Goal: Entertainment & Leisure: Consume media (video, audio)

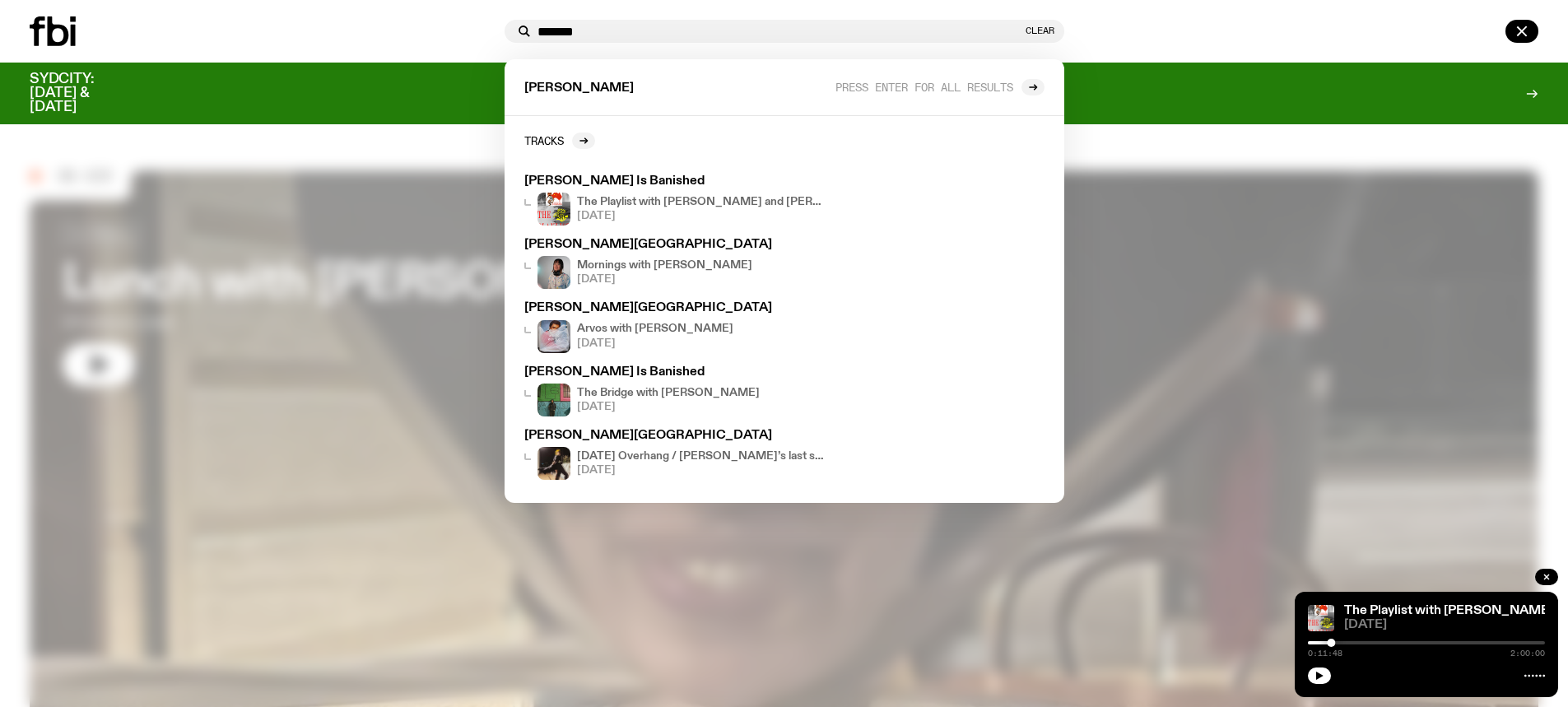
click at [74, 38] on icon at bounding box center [73, 35] width 5 height 21
click at [1529, 32] on icon "button" at bounding box center [1521, 31] width 19 height 19
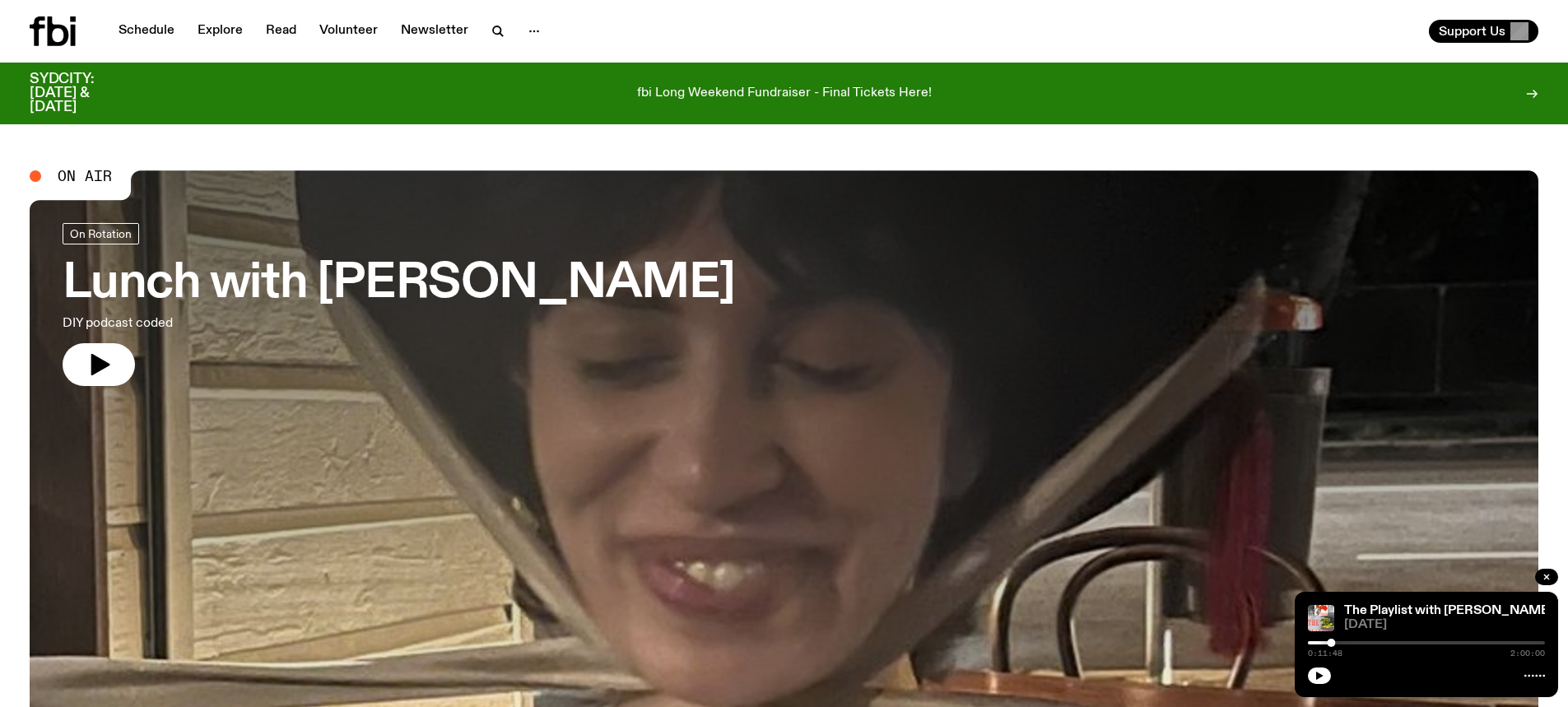
click at [43, 21] on icon at bounding box center [53, 31] width 47 height 30
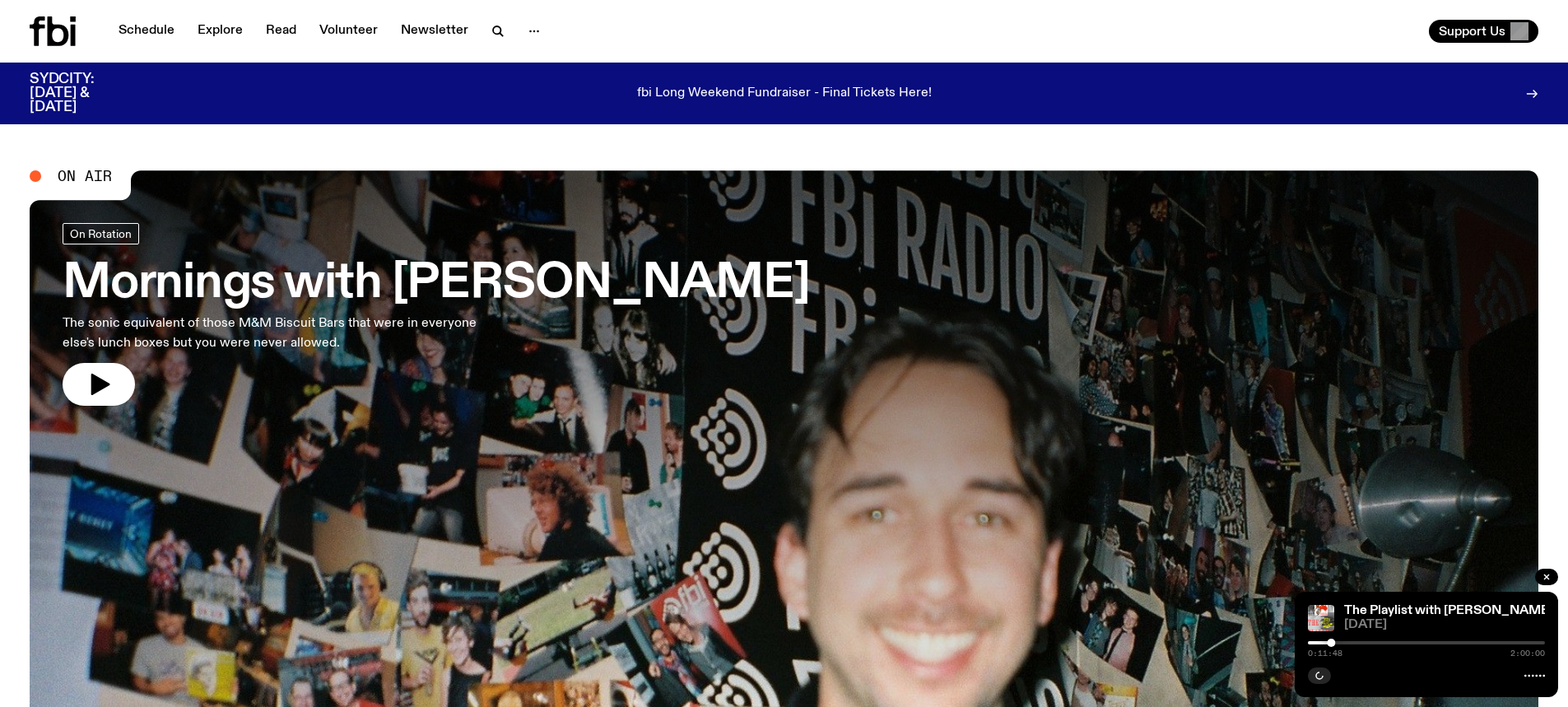
click at [442, 274] on h3 "Mornings with [PERSON_NAME]" at bounding box center [436, 284] width 747 height 47
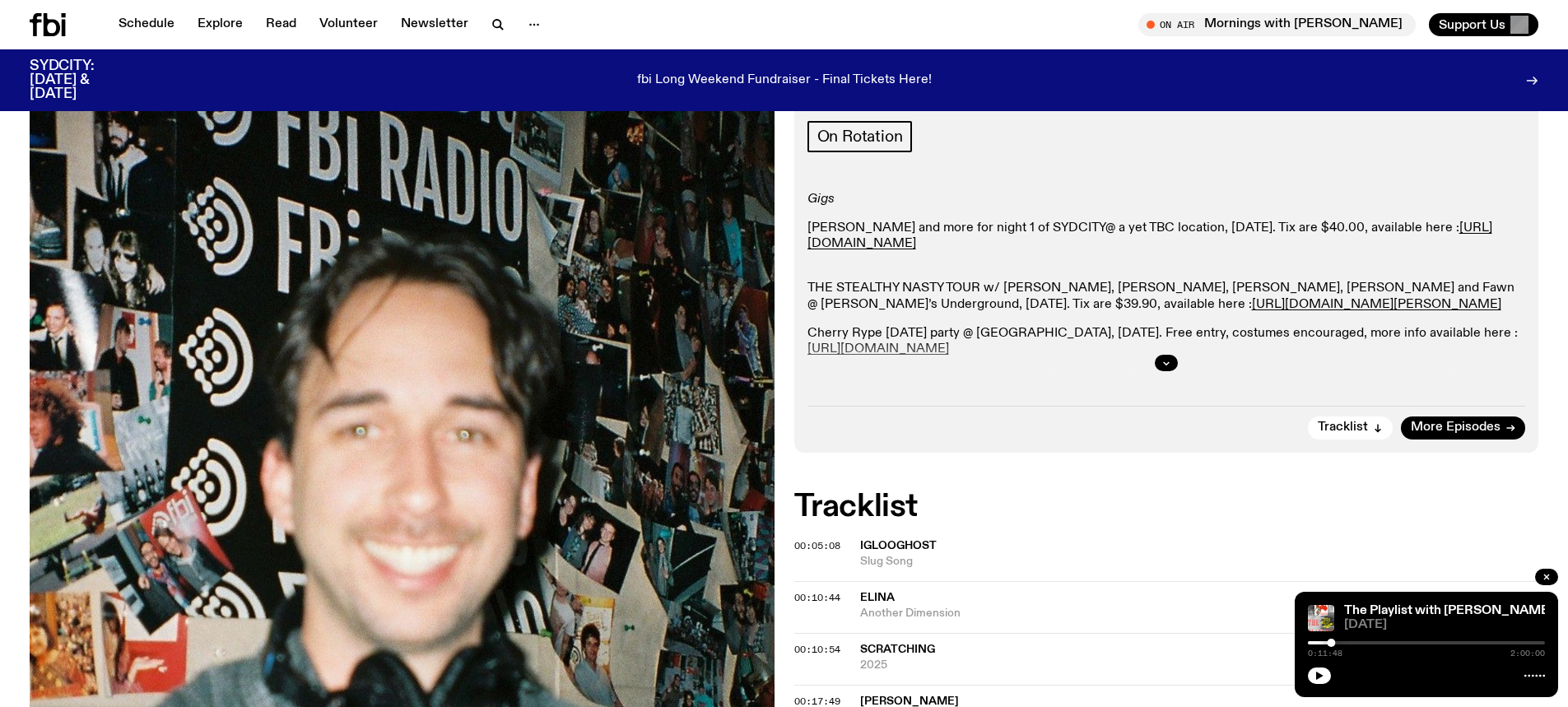
scroll to position [242, 0]
